Goal: Task Accomplishment & Management: Use online tool/utility

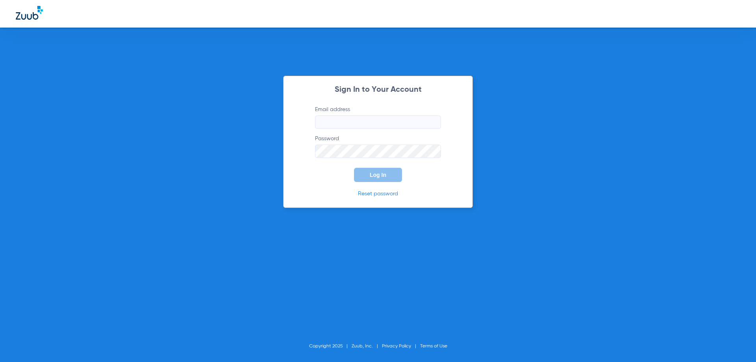
type input "[EMAIL_ADDRESS][DOMAIN_NAME]"
click at [478, 162] on div "Sign In to Your Account Email address [EMAIL_ADDRESS][DOMAIN_NAME] Password Log…" at bounding box center [378, 181] width 756 height 362
click at [400, 167] on form "Email address [EMAIL_ADDRESS][DOMAIN_NAME] Password Log In" at bounding box center [378, 144] width 150 height 76
click at [398, 171] on button "Log In" at bounding box center [378, 175] width 48 height 14
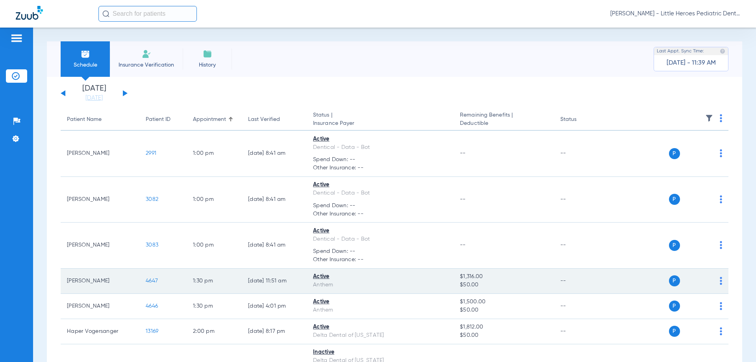
click at [717, 286] on td "P S" at bounding box center [669, 281] width 122 height 25
click at [720, 284] on img at bounding box center [721, 281] width 2 height 8
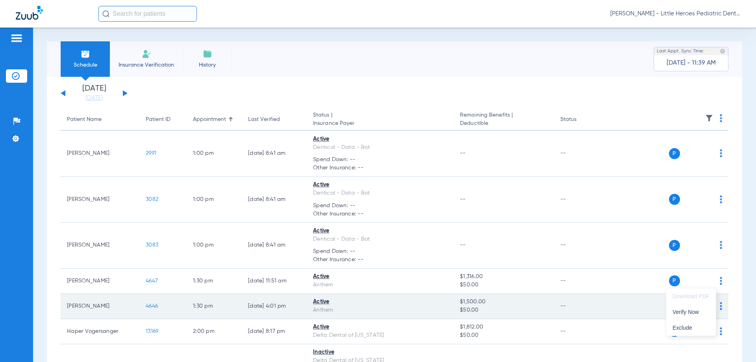
click at [697, 317] on button "Verify Now" at bounding box center [692, 312] width 50 height 16
click at [713, 305] on div "P S" at bounding box center [665, 306] width 115 height 11
click at [714, 307] on div "P S" at bounding box center [665, 306] width 115 height 11
click at [720, 307] on img at bounding box center [721, 306] width 2 height 8
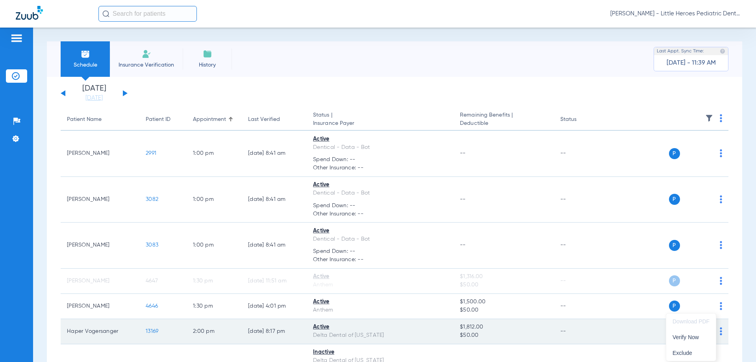
click at [686, 335] on span "Verify Now" at bounding box center [691, 337] width 37 height 6
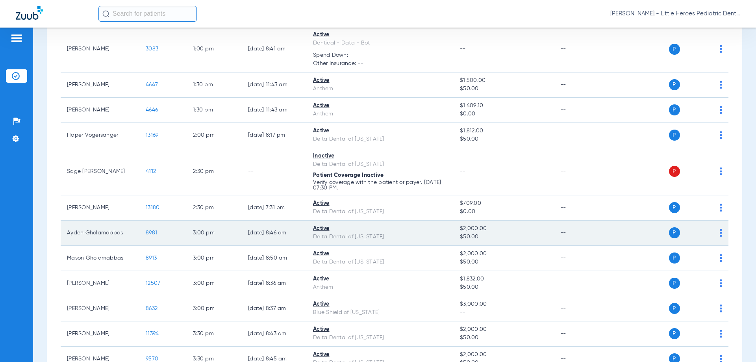
scroll to position [158, 0]
